Goal: Check status: Check status

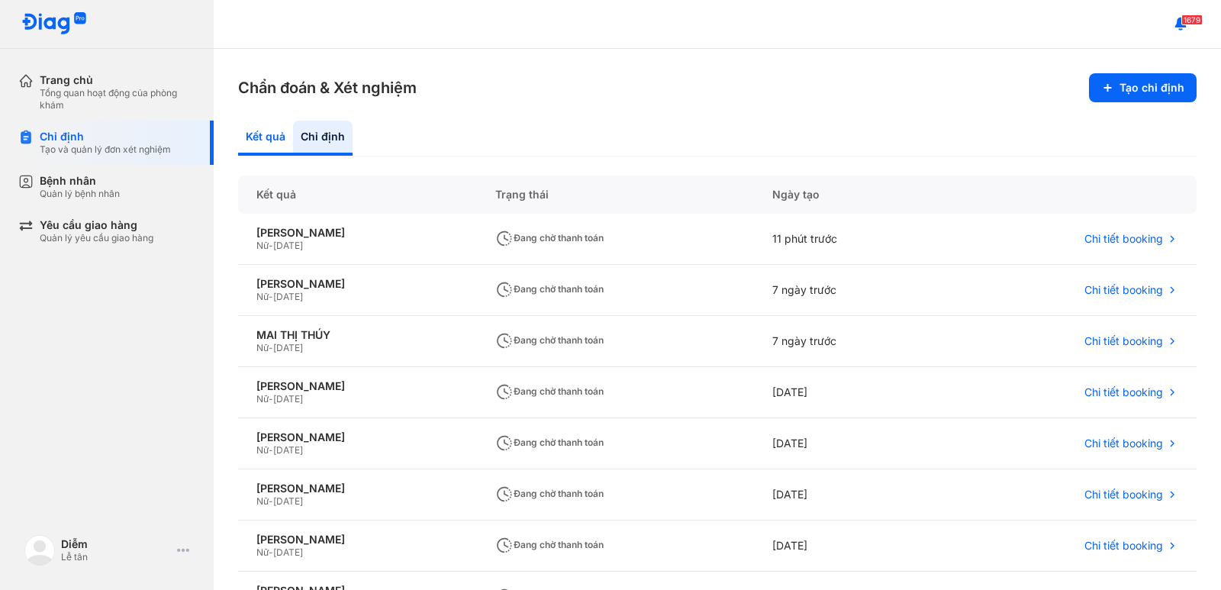
click at [241, 137] on div "Kết quả" at bounding box center [265, 138] width 55 height 35
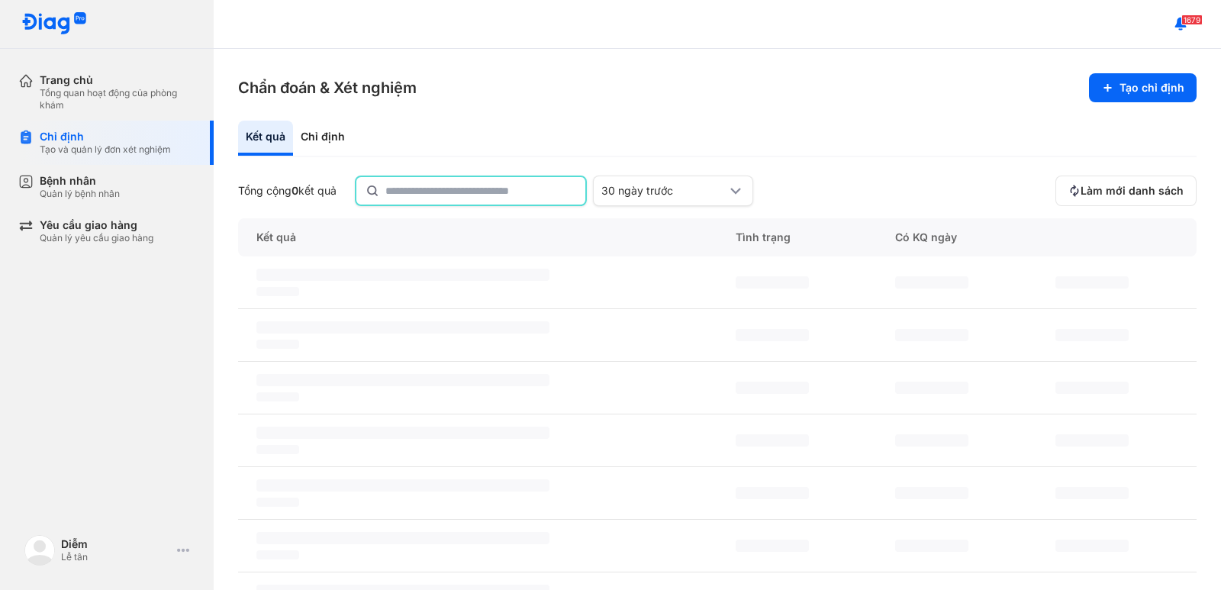
click at [534, 196] on input "text" at bounding box center [480, 190] width 191 height 27
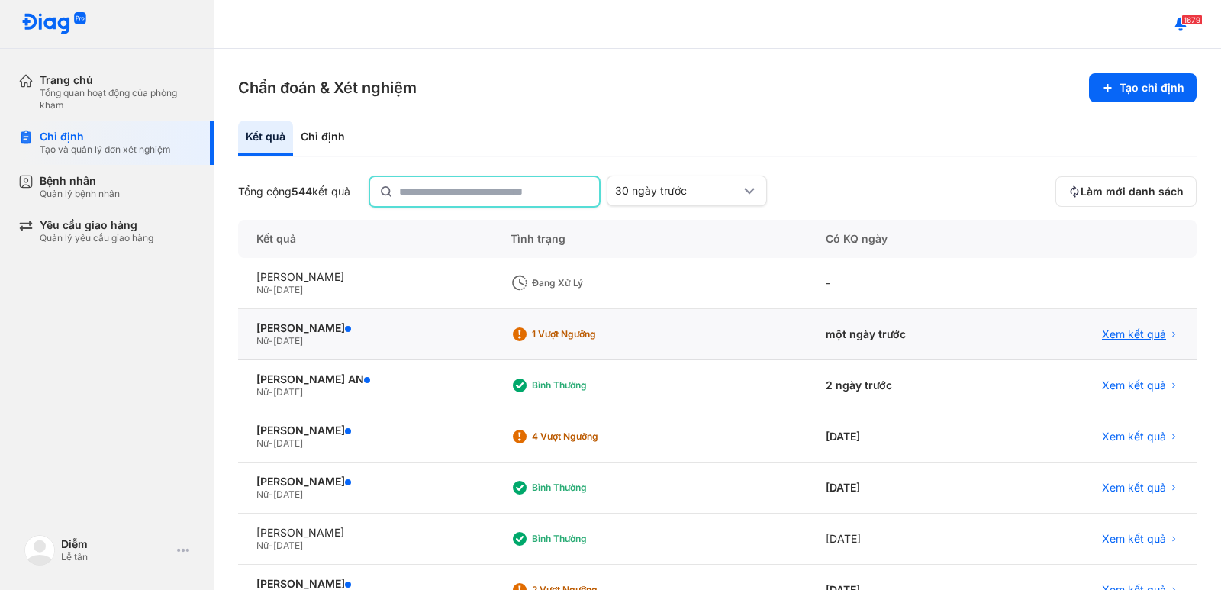
click at [788, 331] on span "Xem kết quả" at bounding box center [1134, 334] width 64 height 14
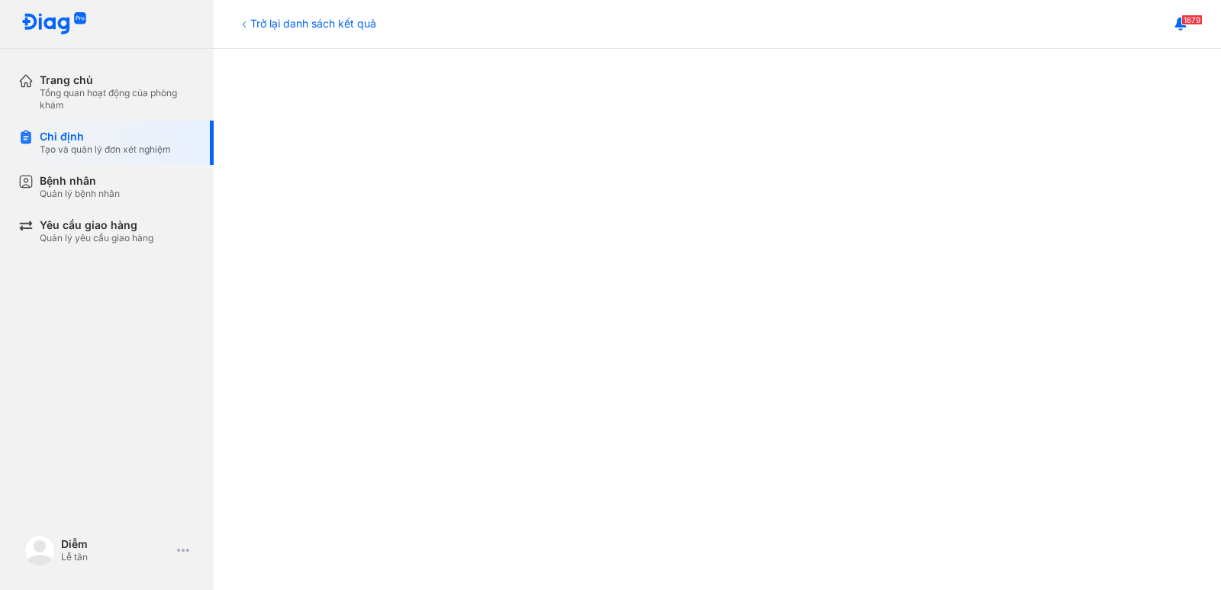
scroll to position [382, 0]
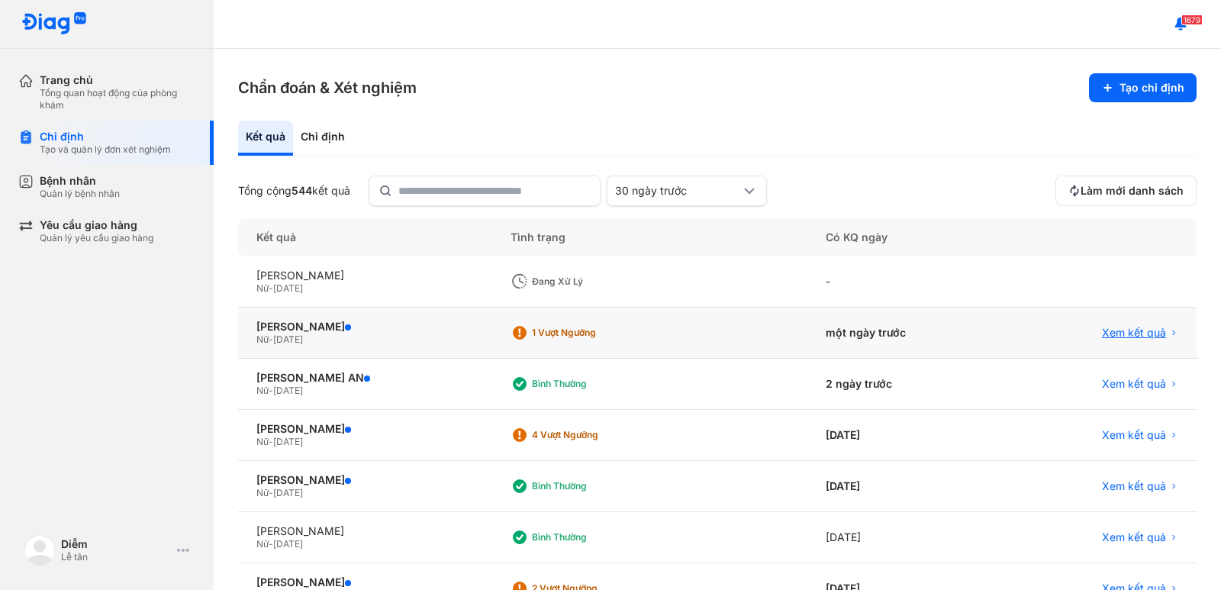
click at [1102, 337] on span "Xem kết quả" at bounding box center [1134, 333] width 64 height 14
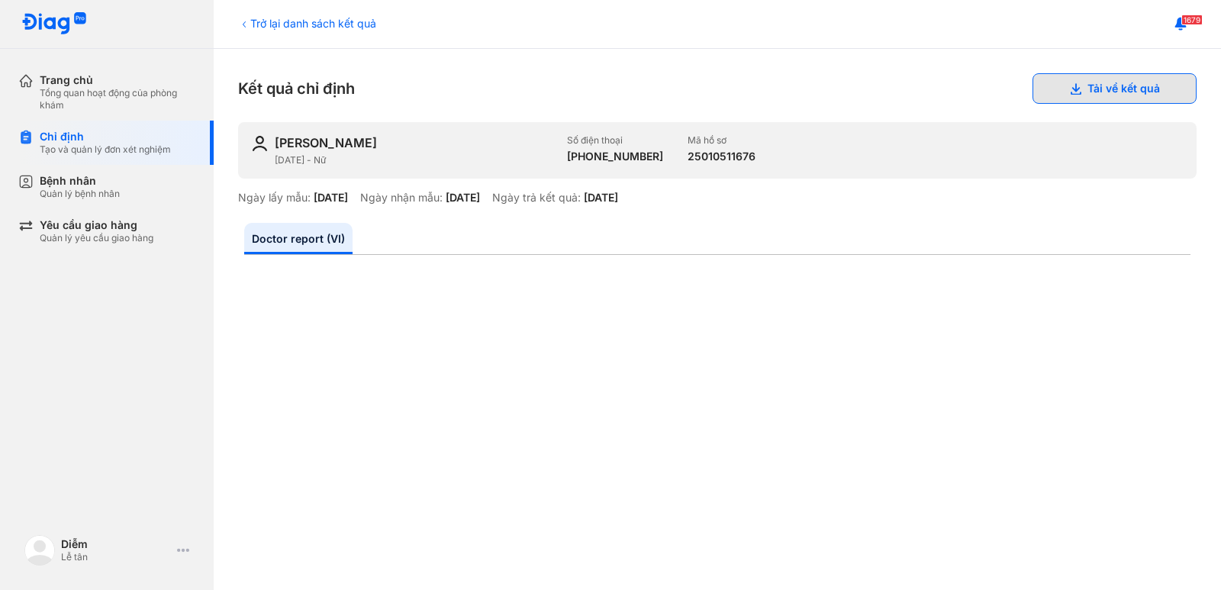
click at [1087, 91] on button "Tải về kết quả" at bounding box center [1115, 88] width 164 height 31
